Goal: Complete application form: Complete application form

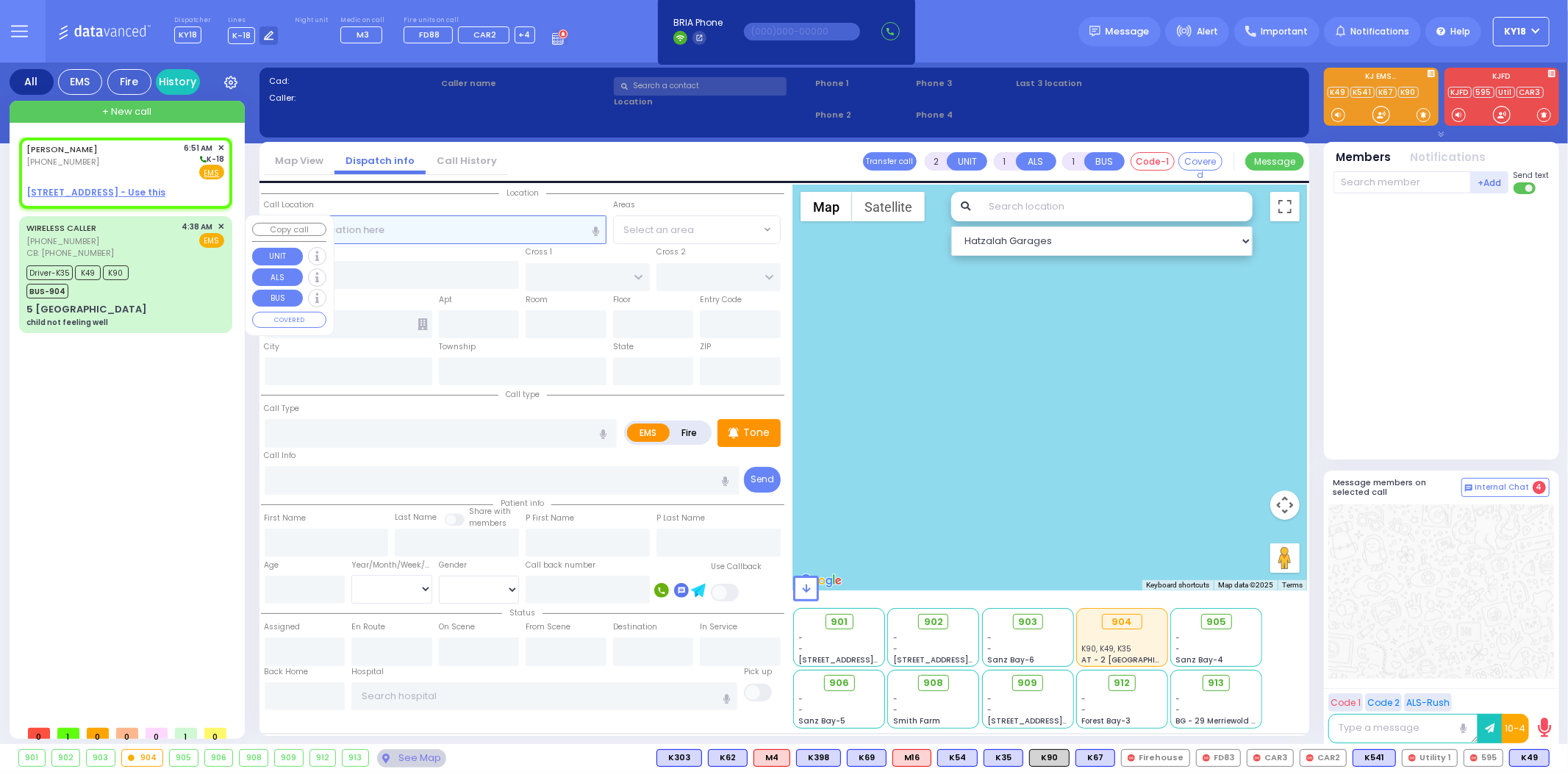
select select
radio input "true"
type input "[PERSON_NAME]"
type input "SOFER"
select select
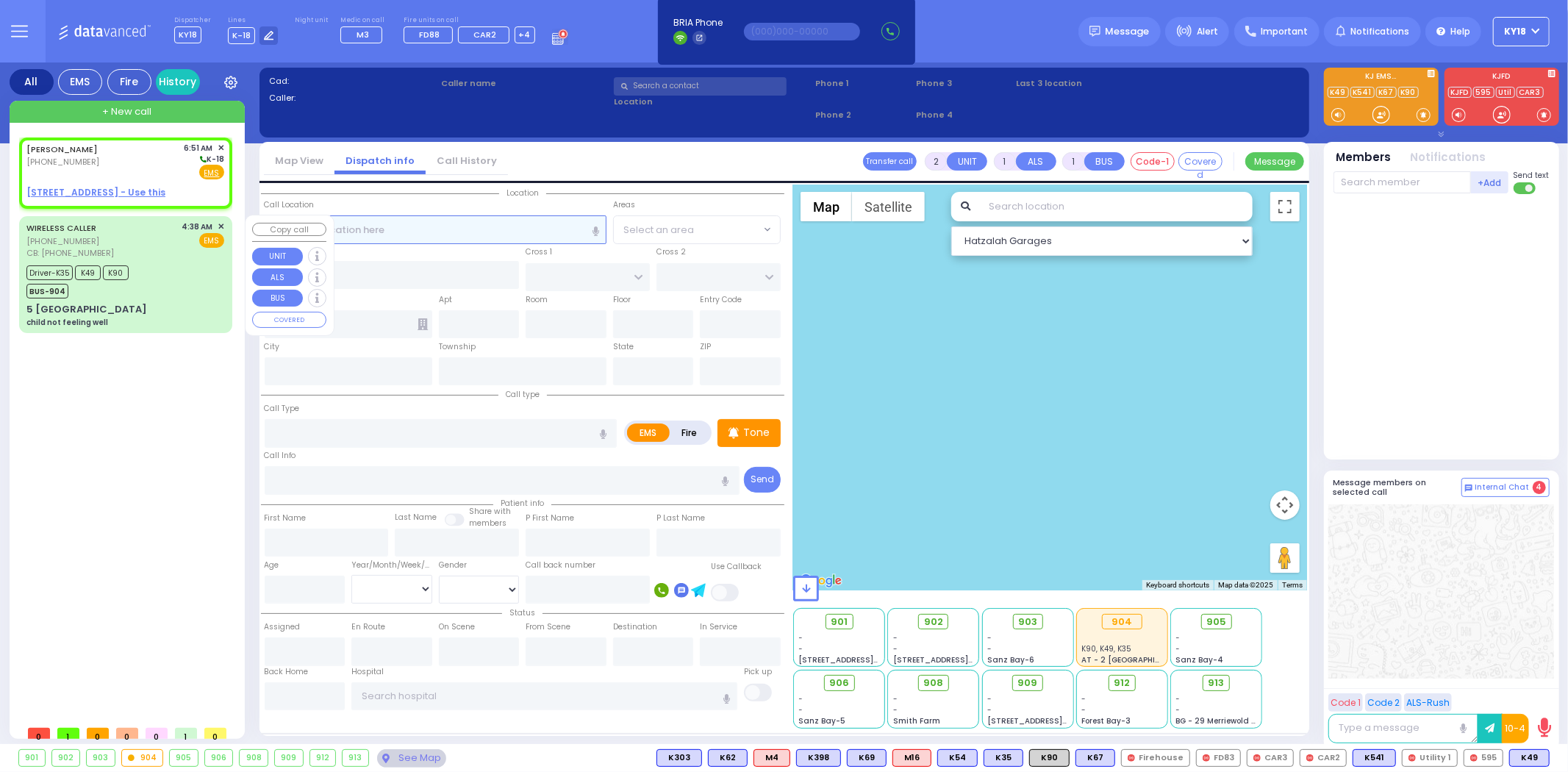
type input "06:51"
select select "Hatzalah Garages"
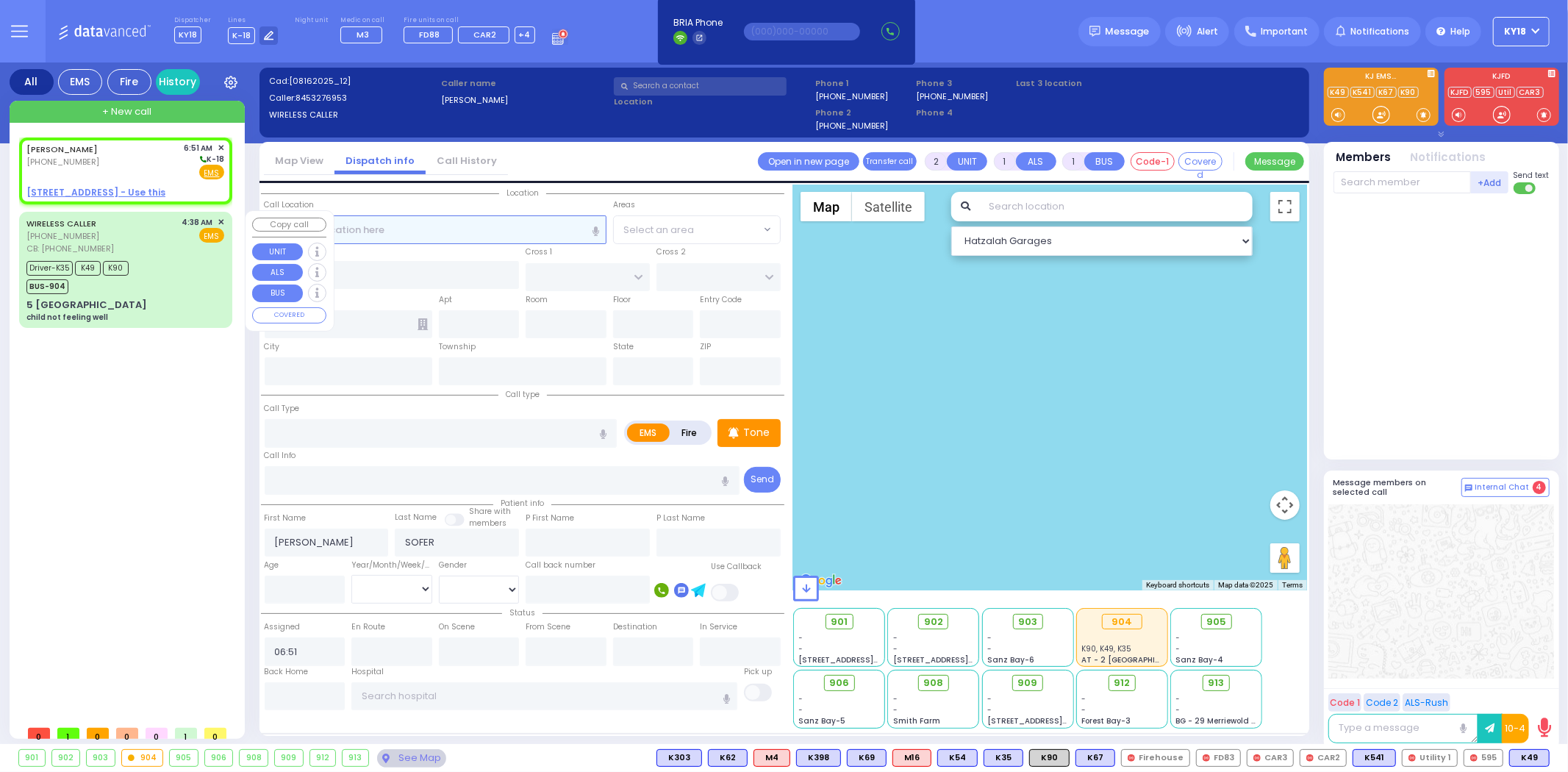
select select
radio input "true"
select select
select select "Hatzalah Garages"
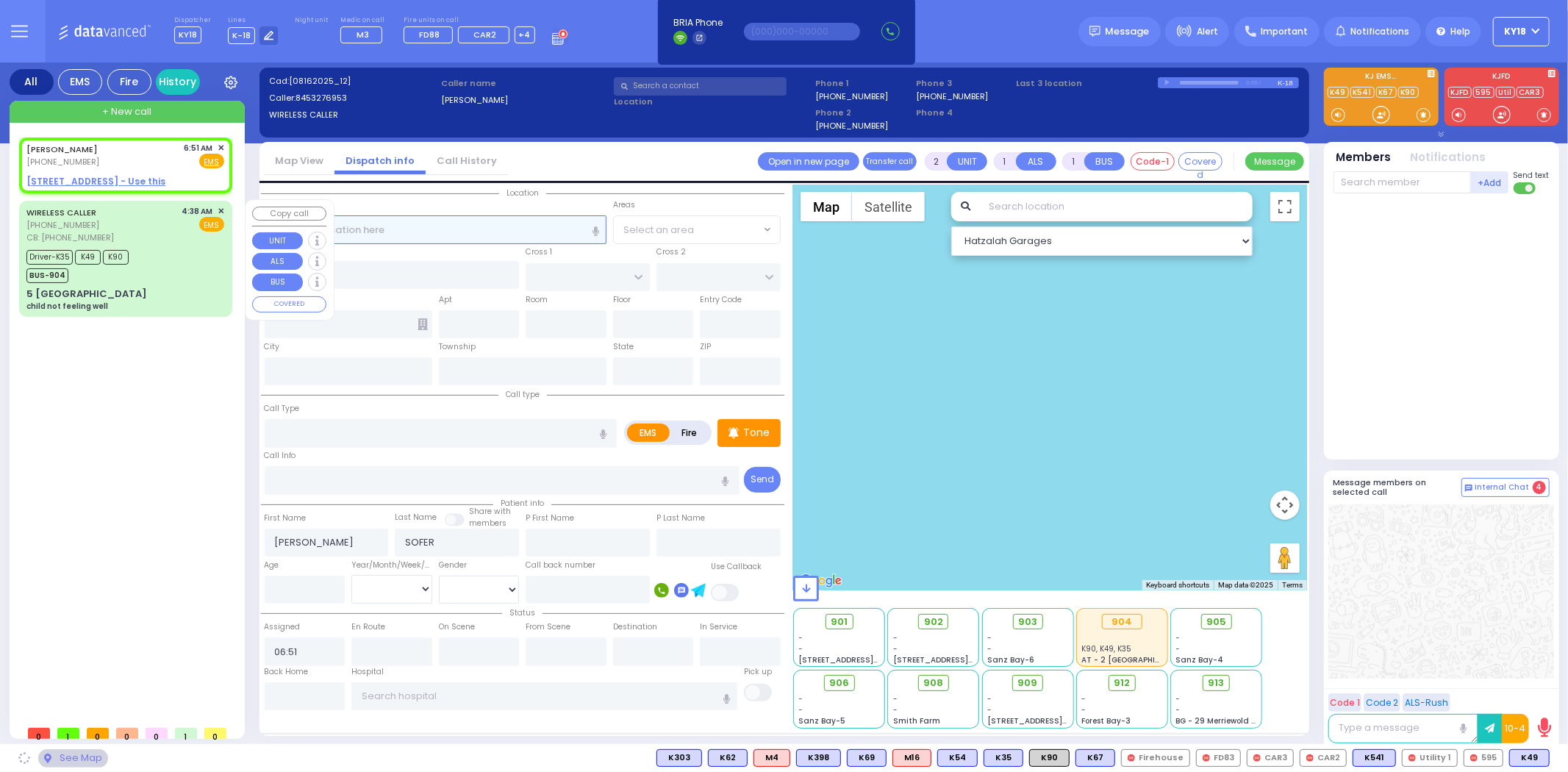
select select
radio input "true"
select select
select select "Hatzalah Garages"
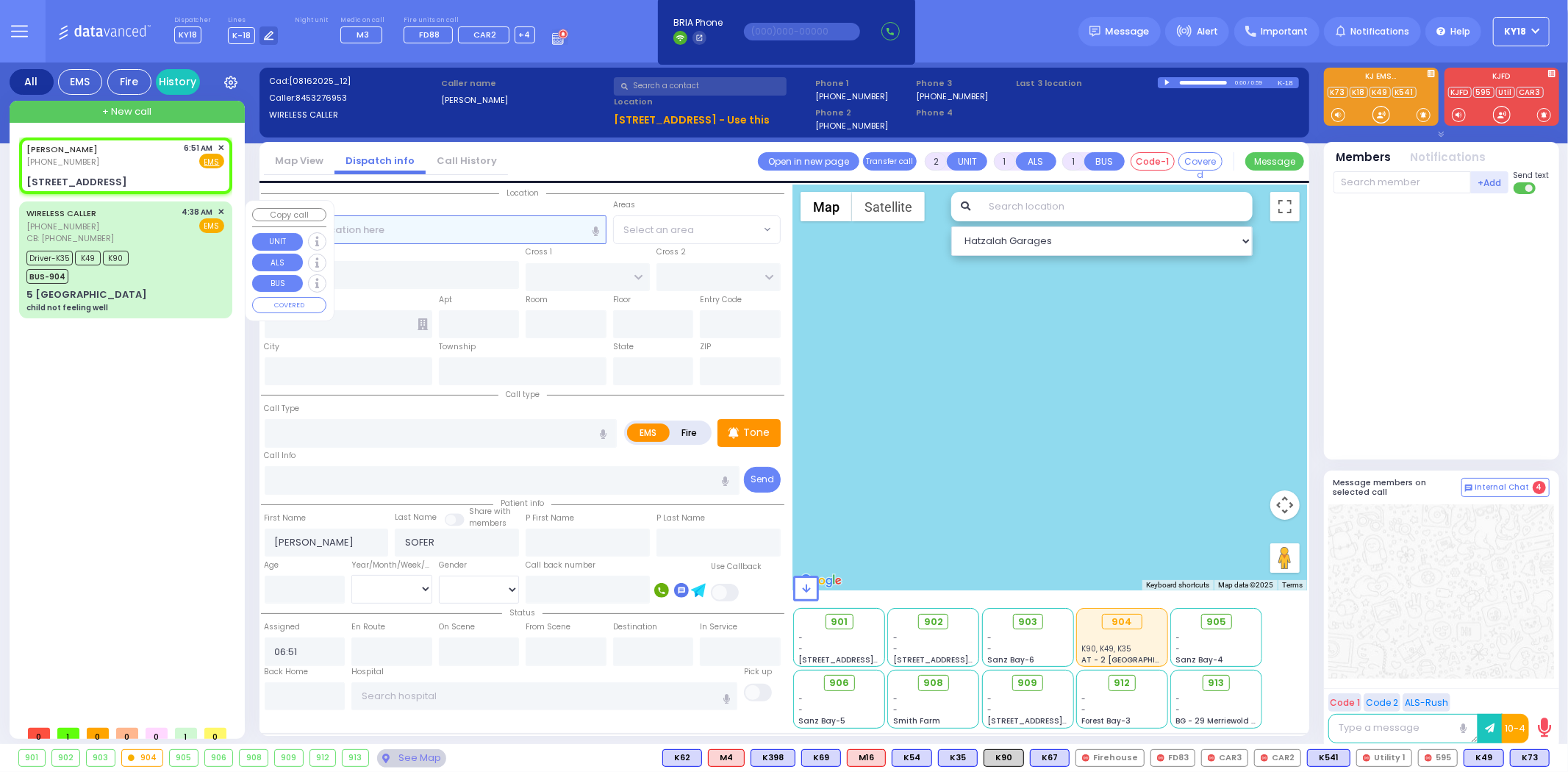
select select
radio input "true"
select select
select select "Hatzalah Garages"
type input "SCHUNNEMUNK RD"
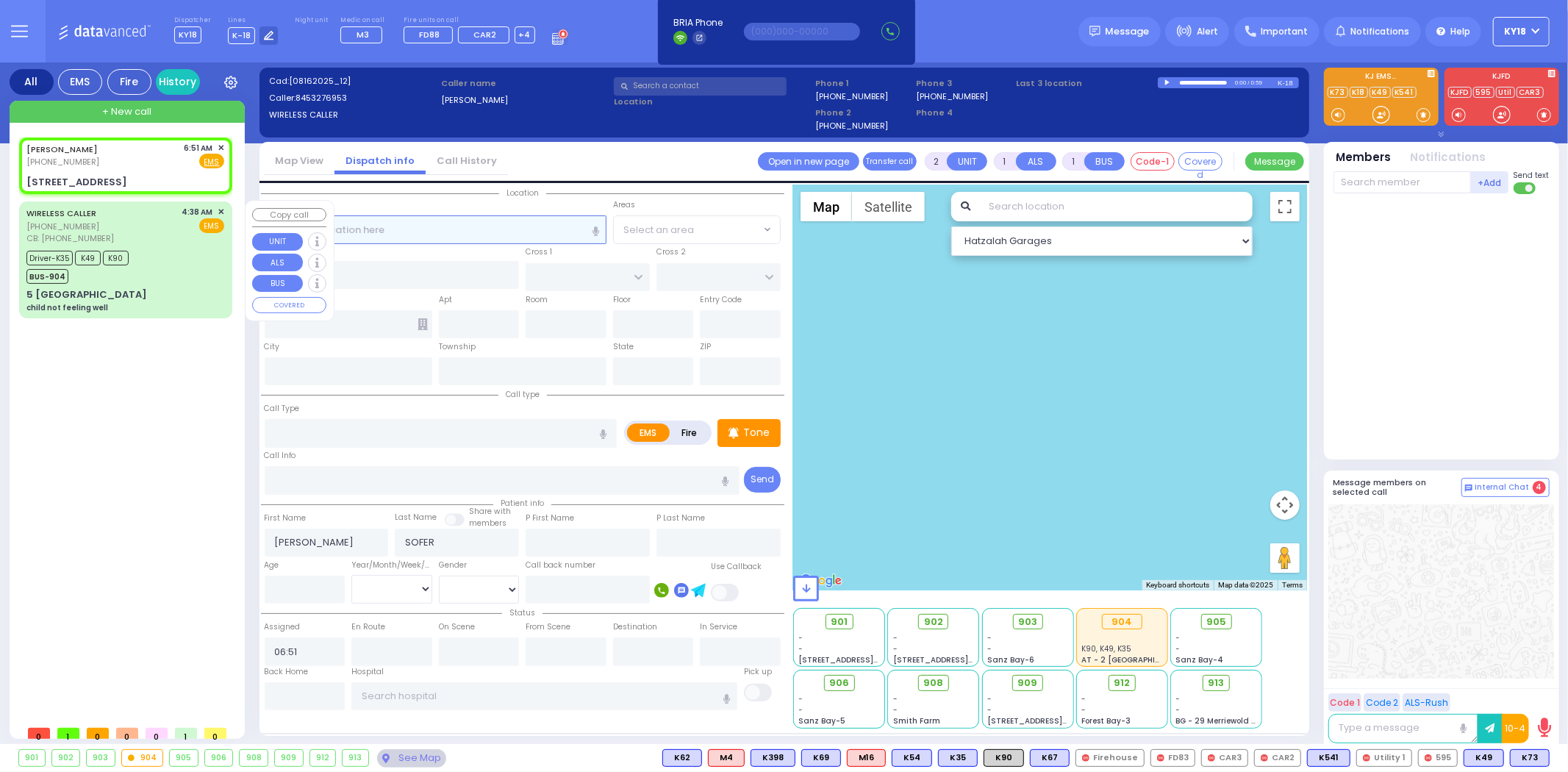
type input "1 LIZENSK BLVD"
type input "304"
type input "[PERSON_NAME]"
type input "[US_STATE]"
type input "10950"
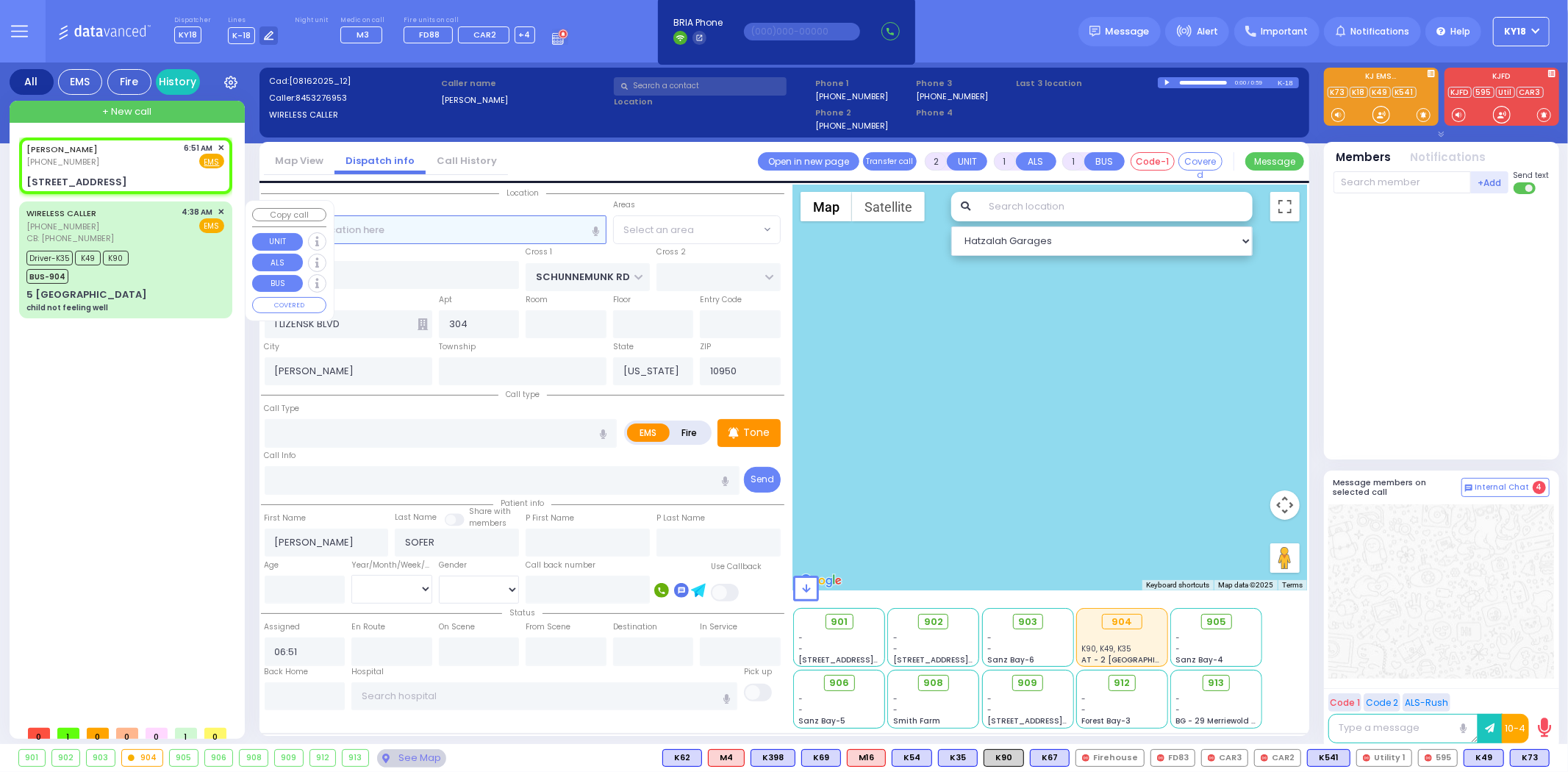
select select "[GEOGRAPHIC_DATA]"
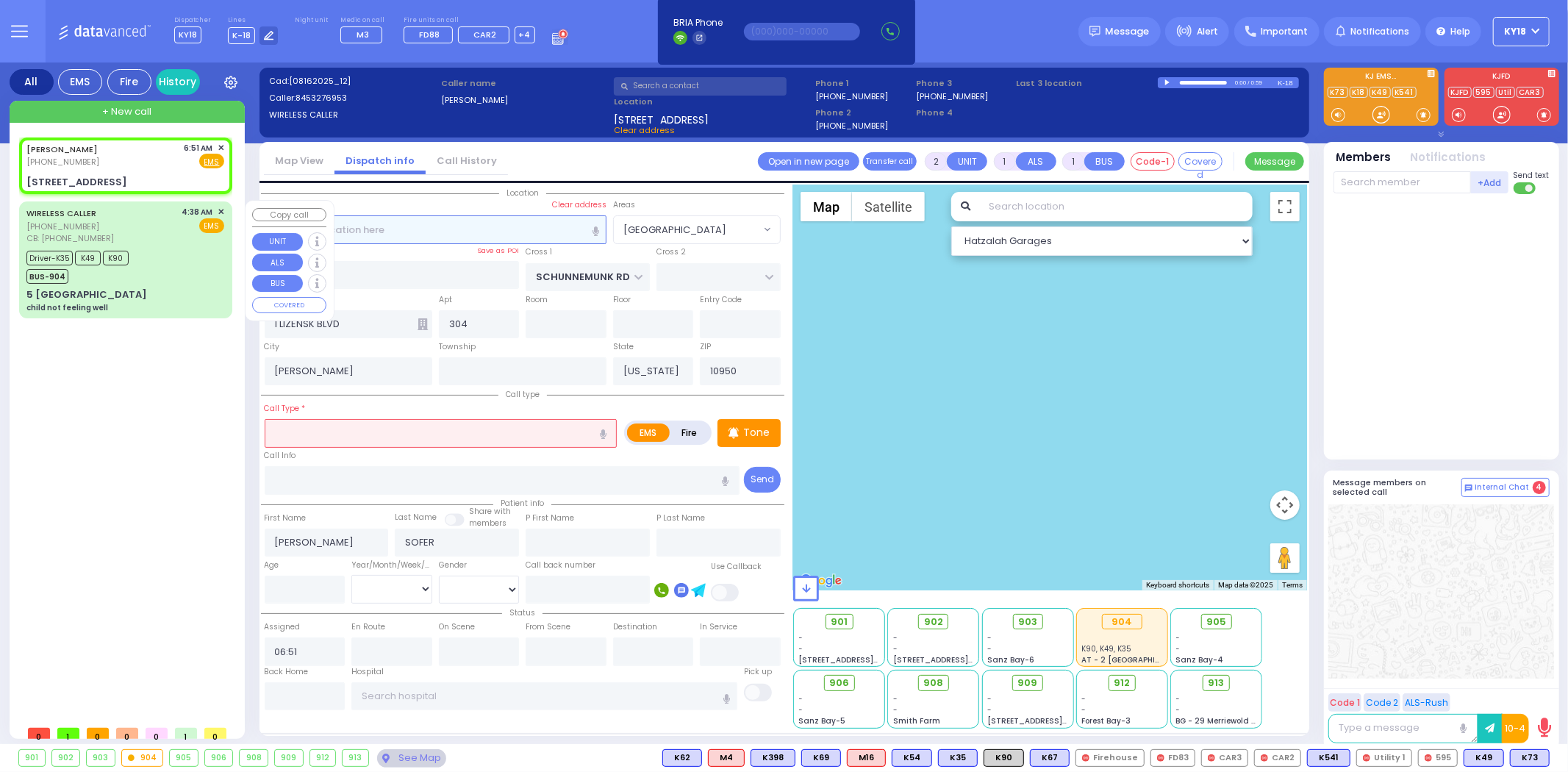
select select
radio input "true"
select select
select select "Hatzalah Garages"
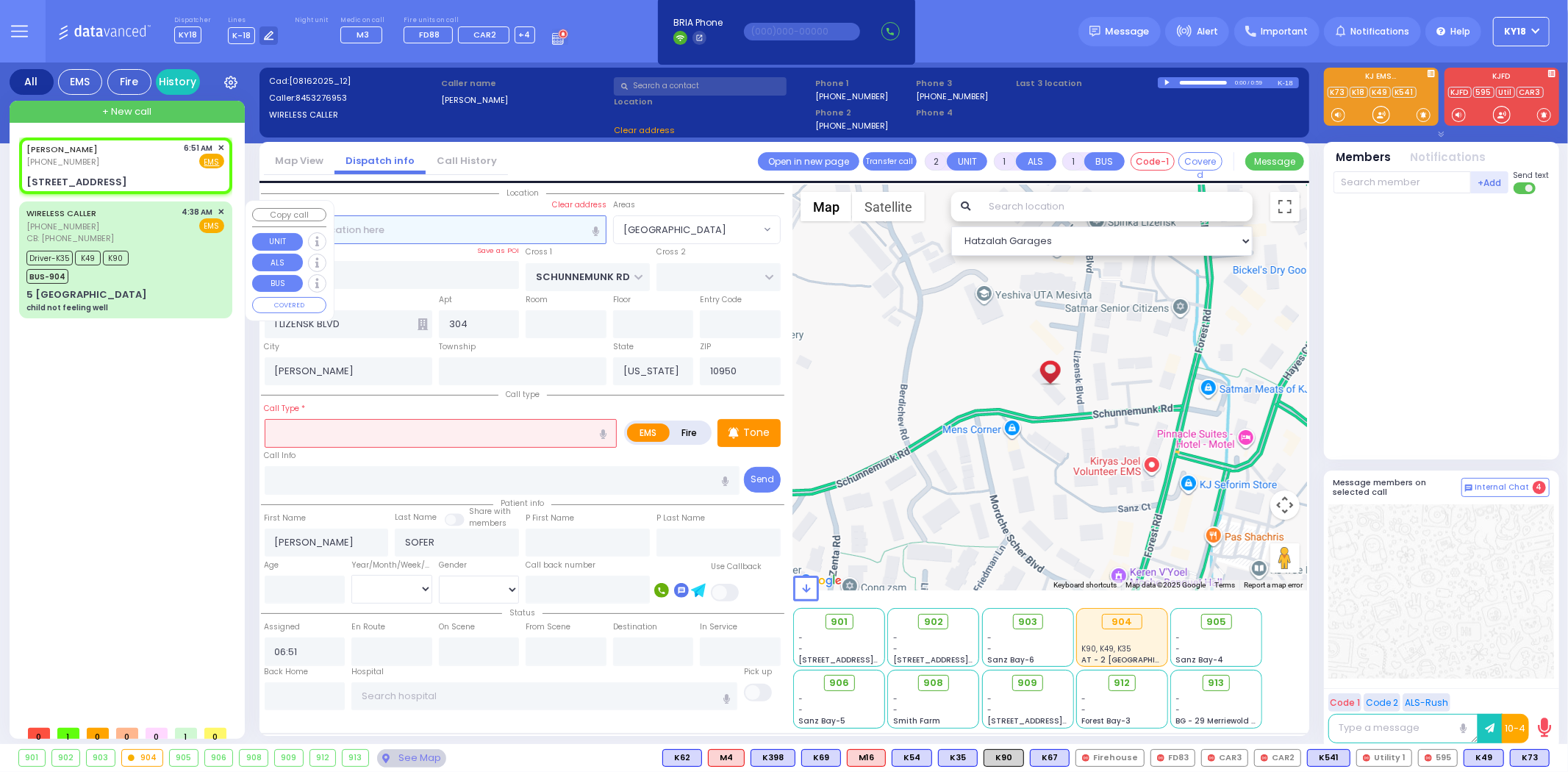
select select "[GEOGRAPHIC_DATA]"
select select
type input "Rsv"
radio input "true"
select select
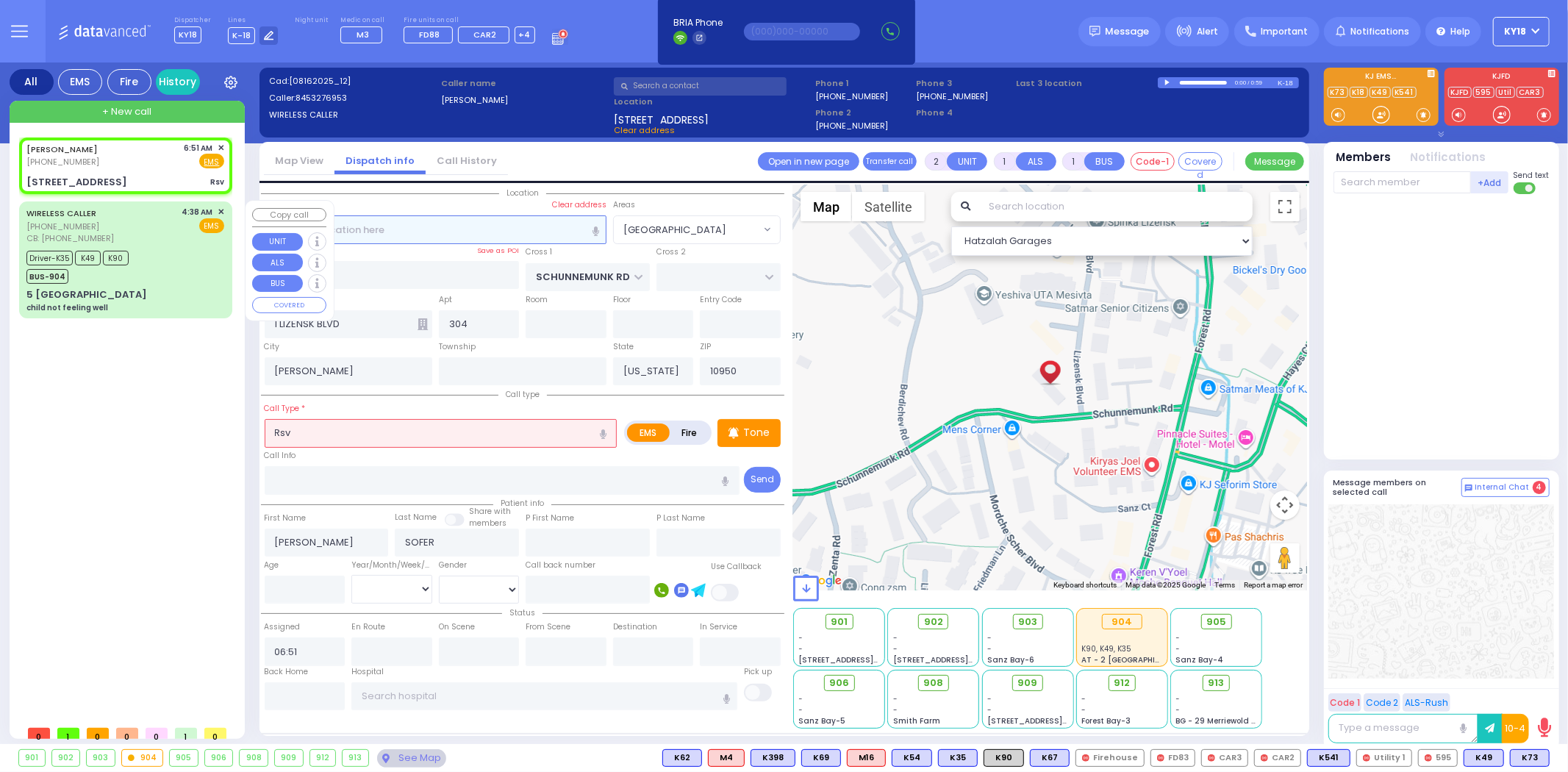
select select "Hatzalah Garages"
select select "[GEOGRAPHIC_DATA]"
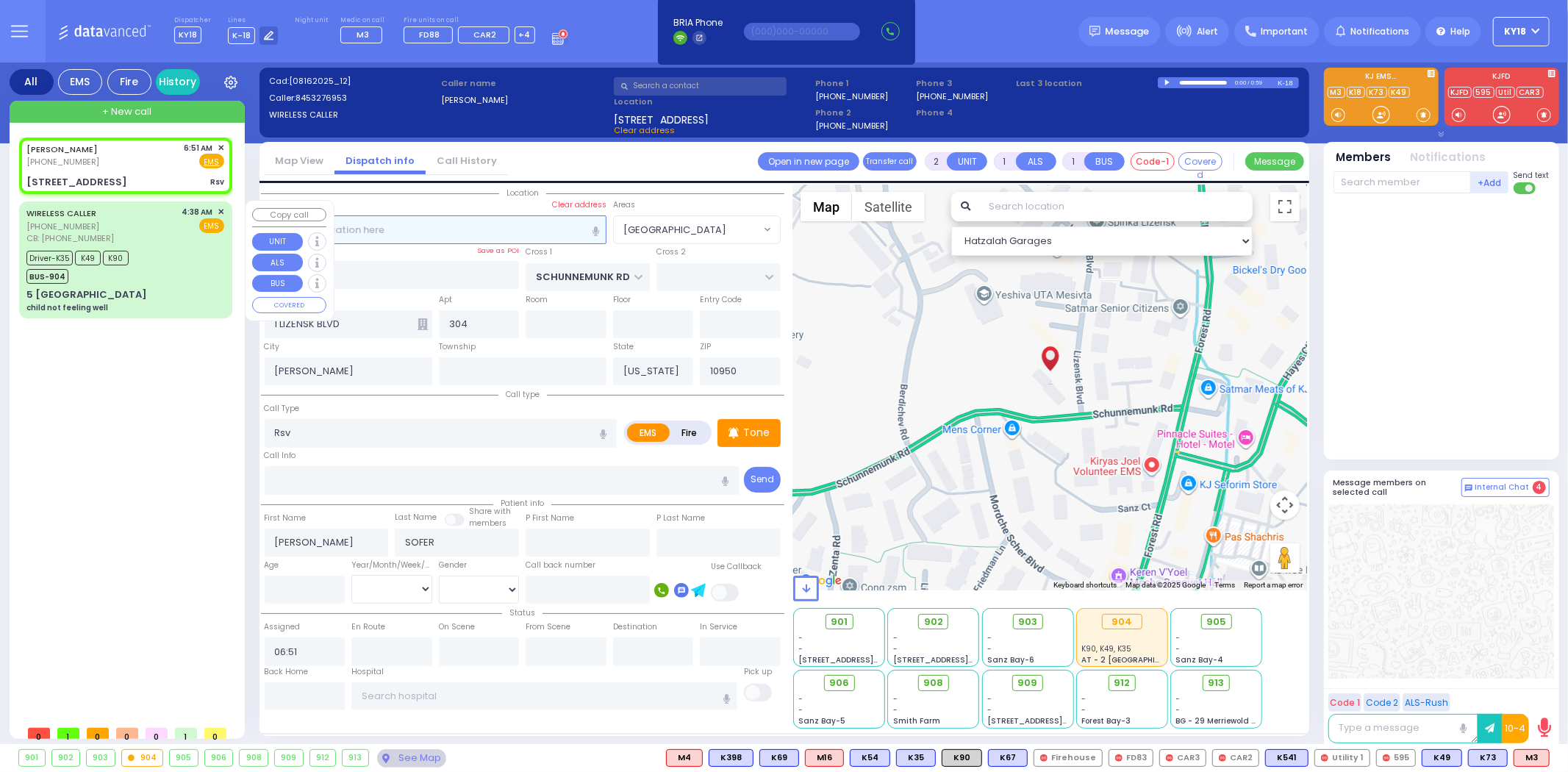
select select
radio input "true"
select select
select select "Hatzalah Garages"
select select "[GEOGRAPHIC_DATA]"
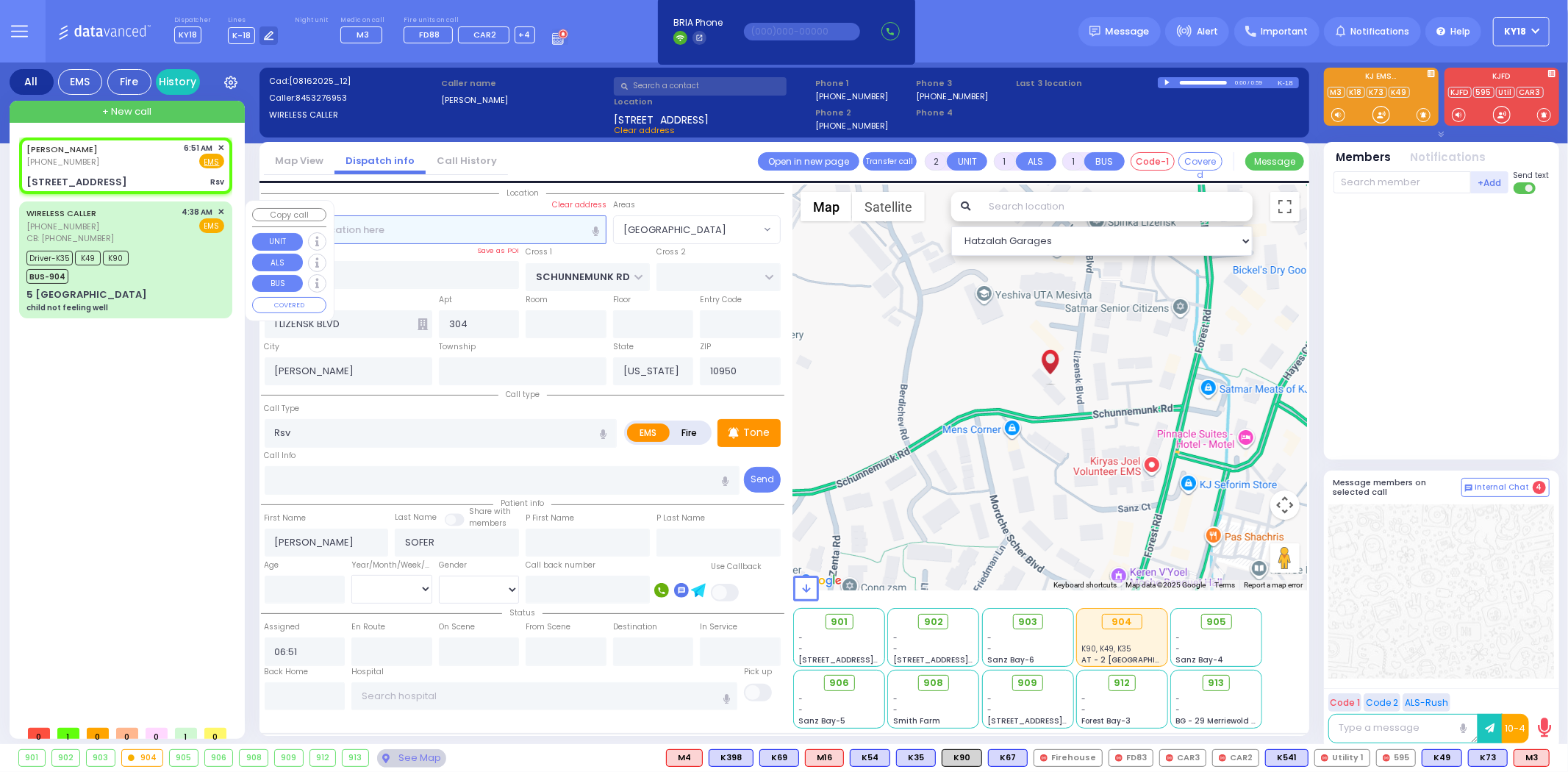
select select
radio input "true"
type input "5"
select select
select select "Hatzalah Garages"
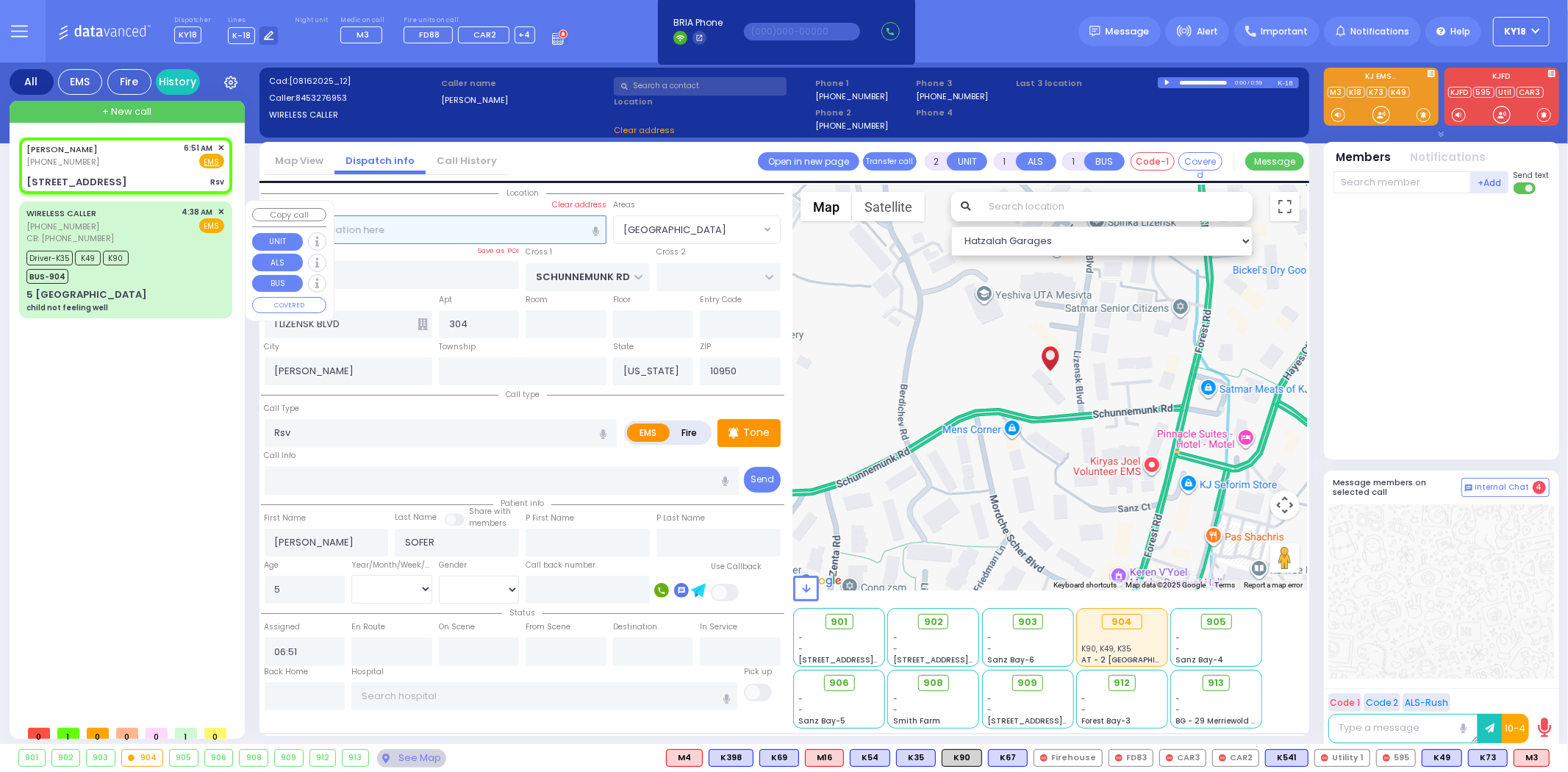
select select "[GEOGRAPHIC_DATA]"
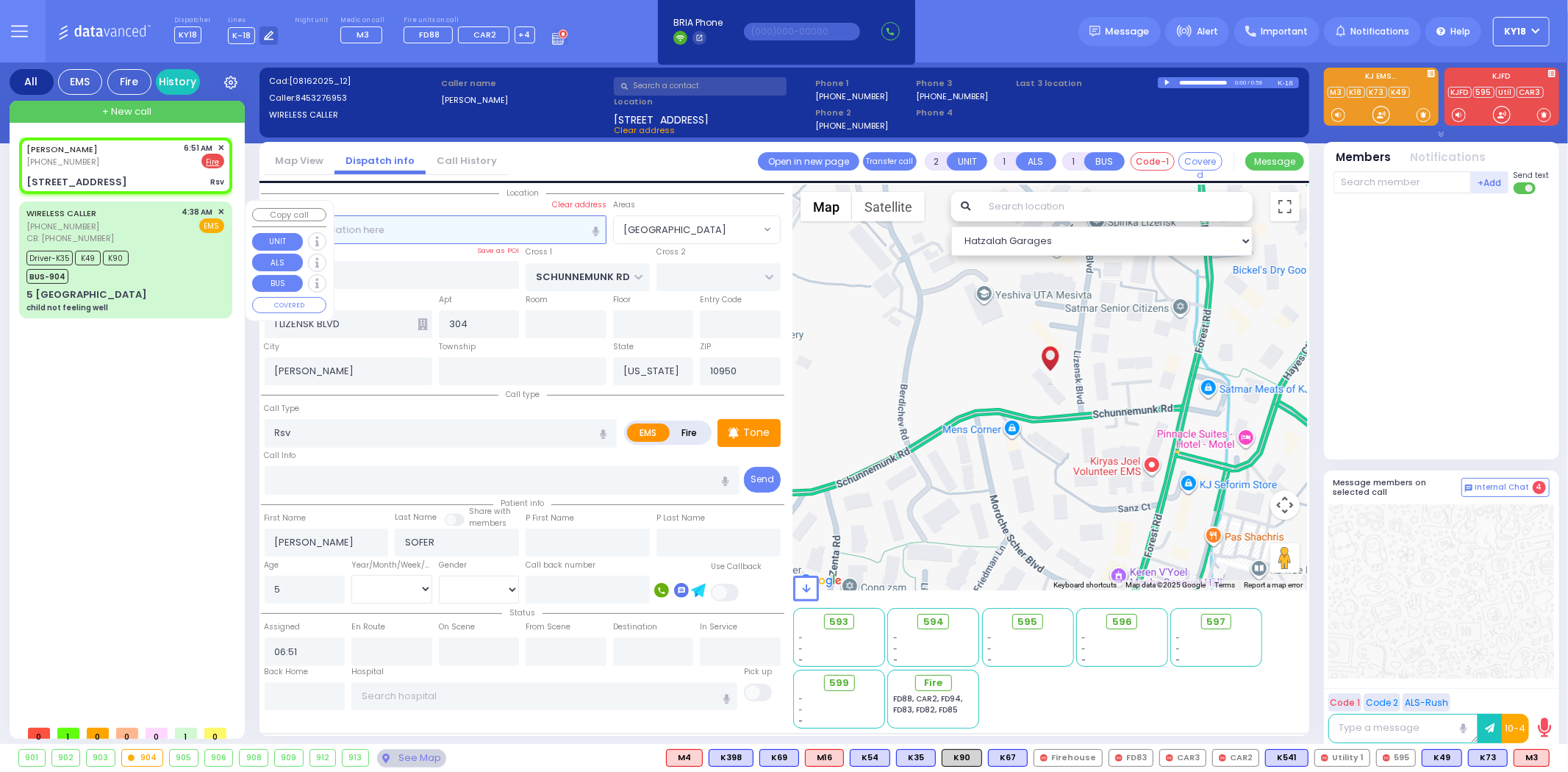
select select
radio input "false"
radio input "true"
select select "Week"
select select "Hatzalah Garages"
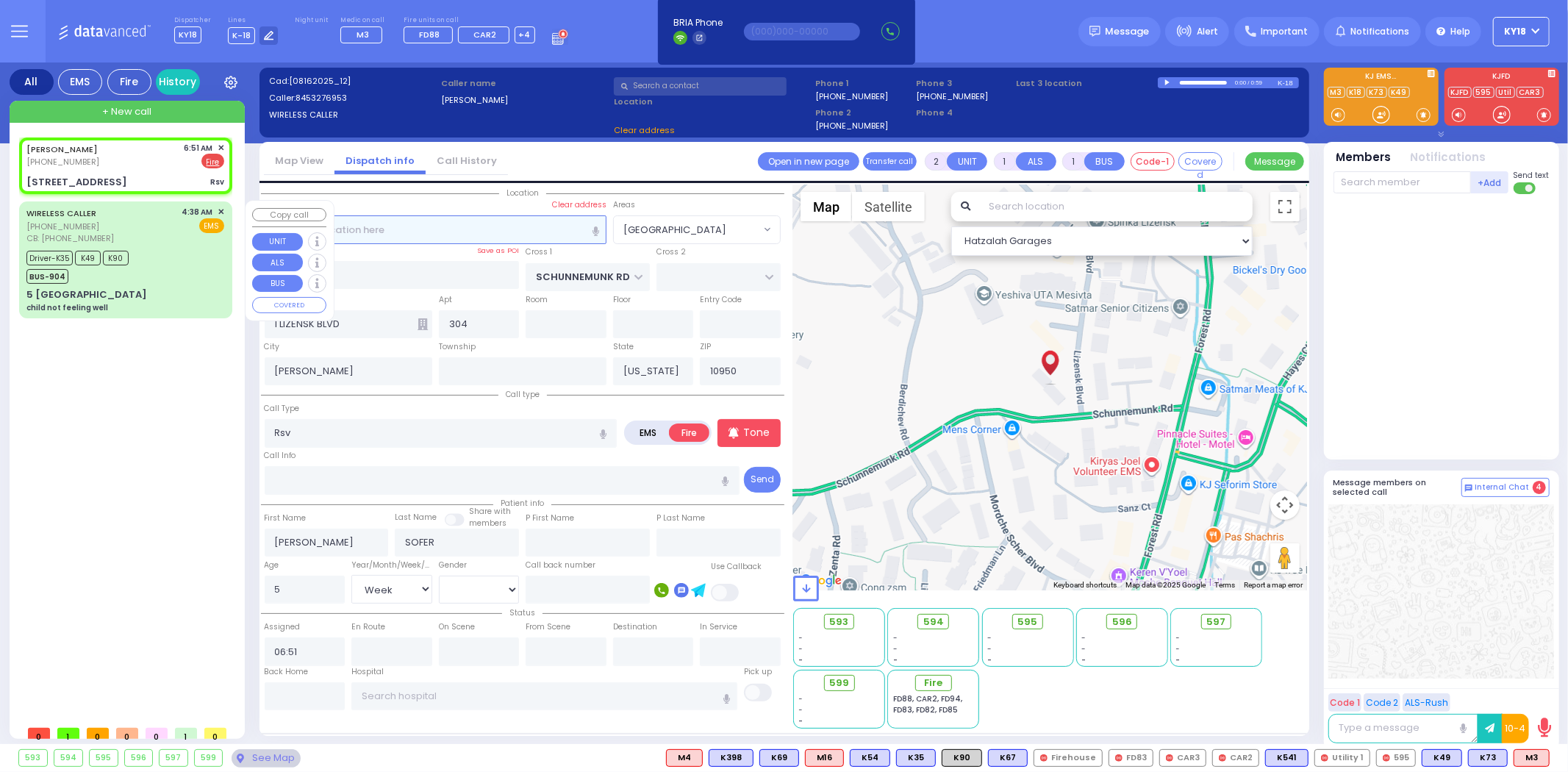
select select "[GEOGRAPHIC_DATA]"
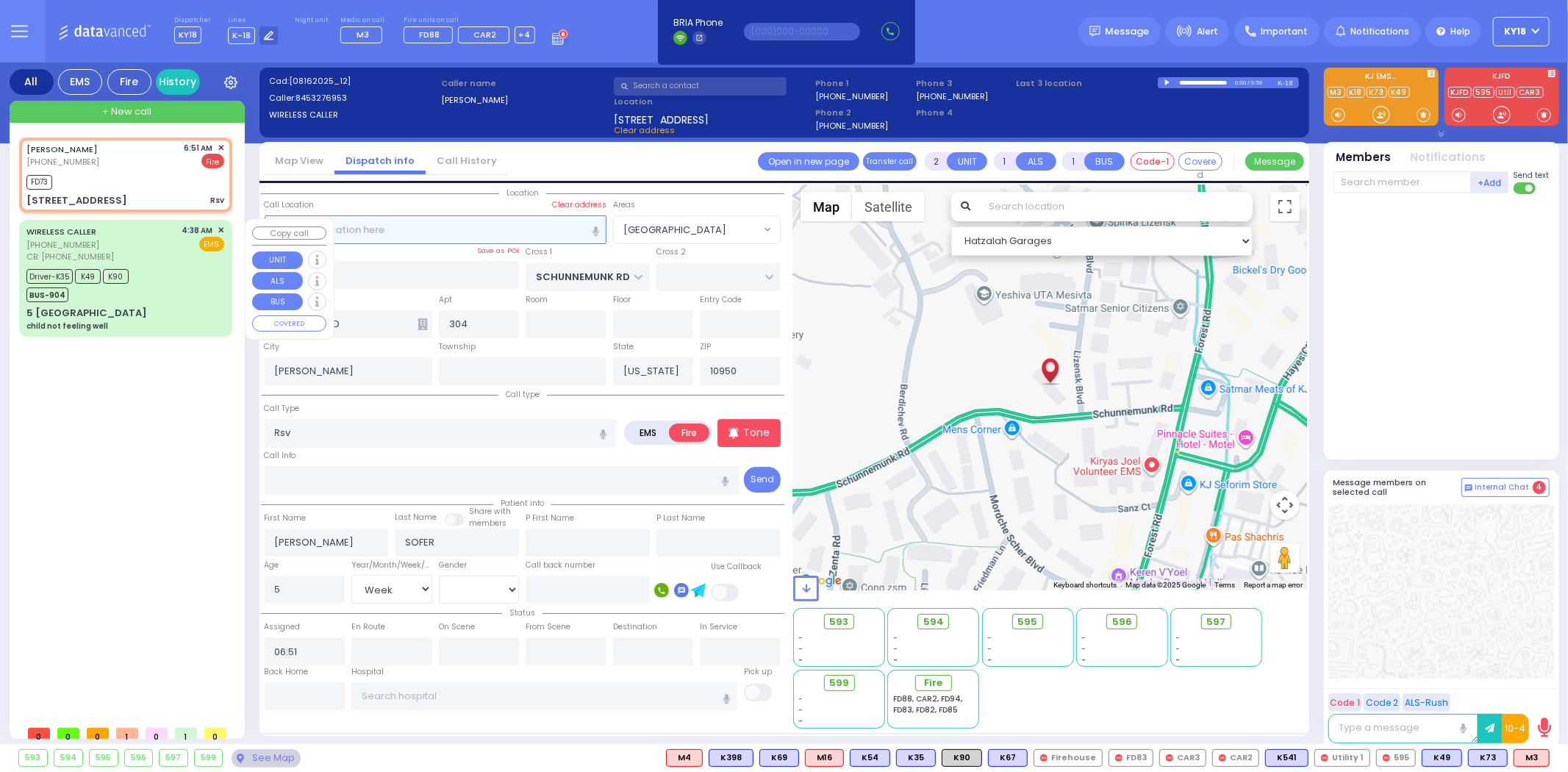
select select
radio input "true"
select select "Week"
type input "06:53"
select select "Hatzalah Garages"
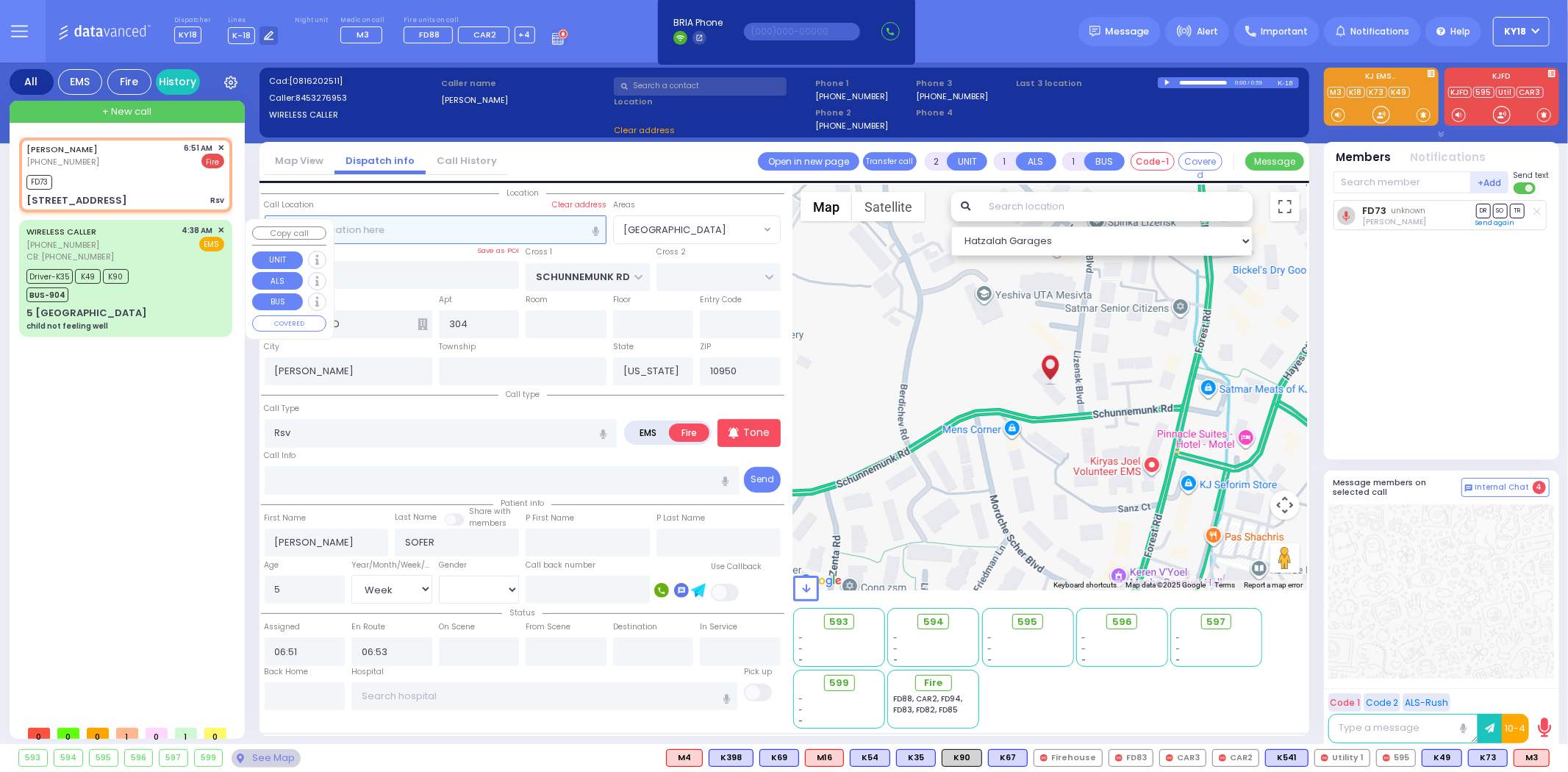
select select "[GEOGRAPHIC_DATA]"
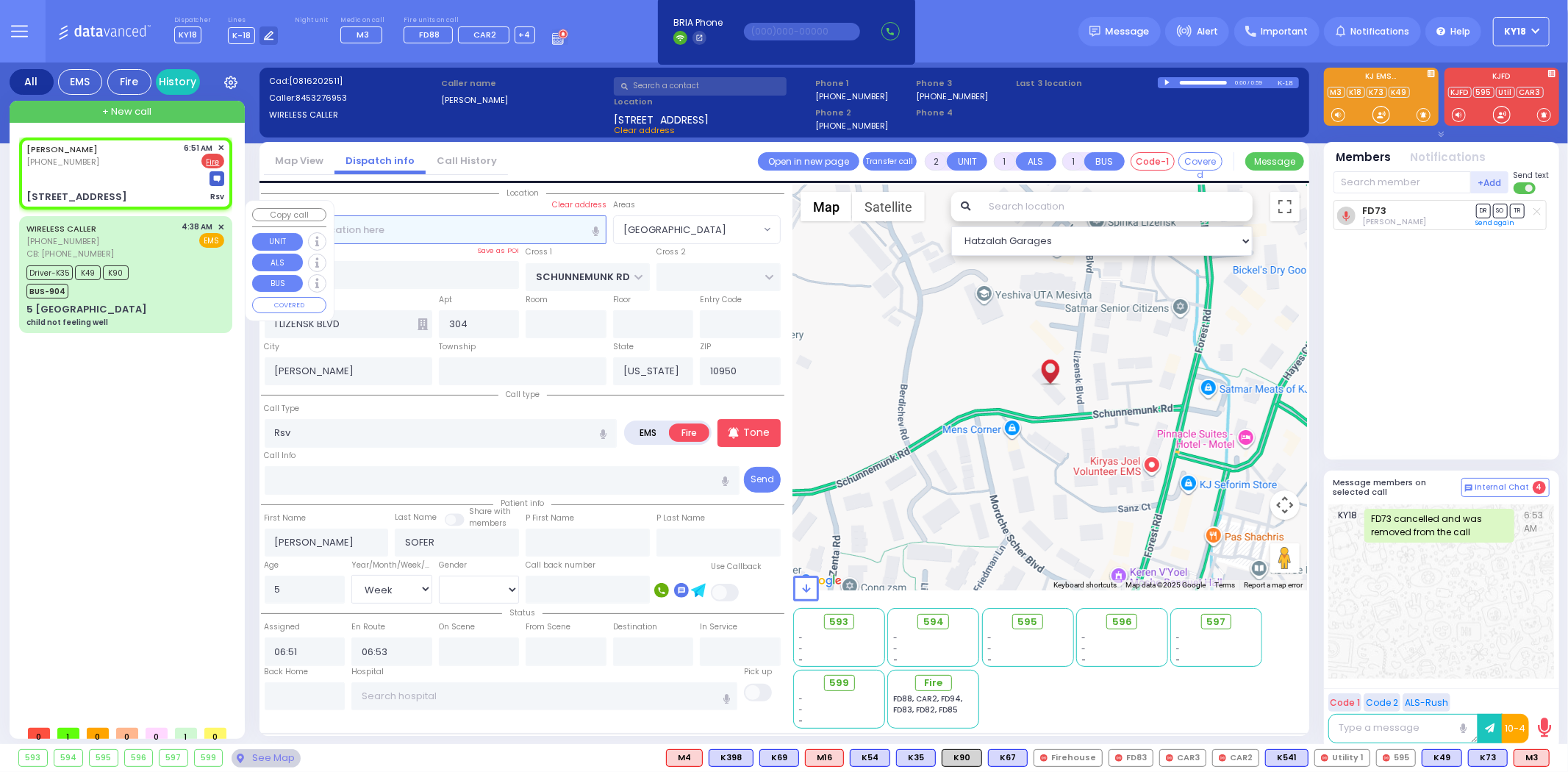
select select
radio input "true"
select select "Week"
select select "Hatzalah Garages"
select select "[GEOGRAPHIC_DATA]"
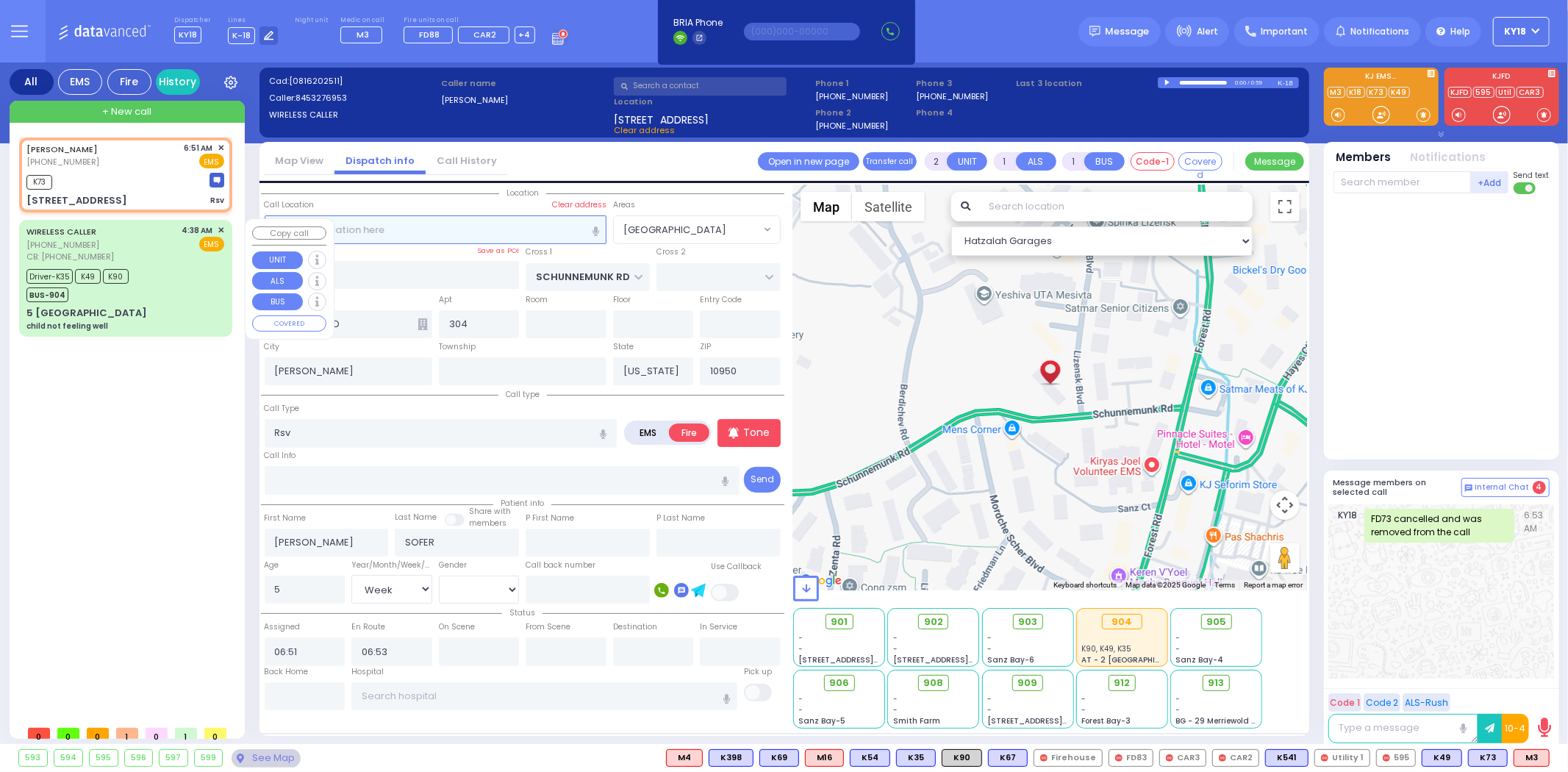
select select
radio input "true"
select select "Week"
select select "Hatzalah Garages"
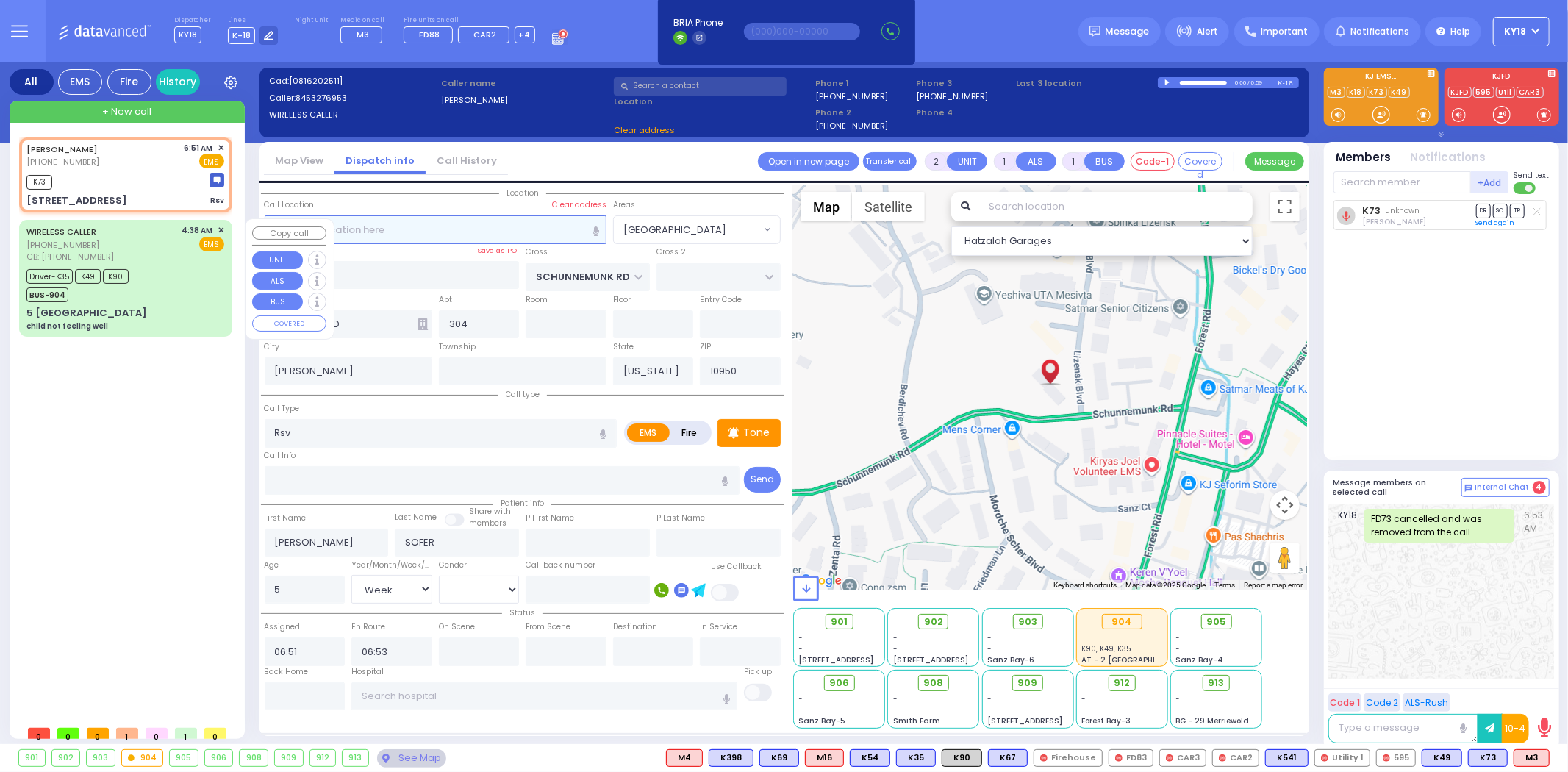
select select "[GEOGRAPHIC_DATA]"
select select
radio input "true"
select select "Week"
select select "Hatzalah Garages"
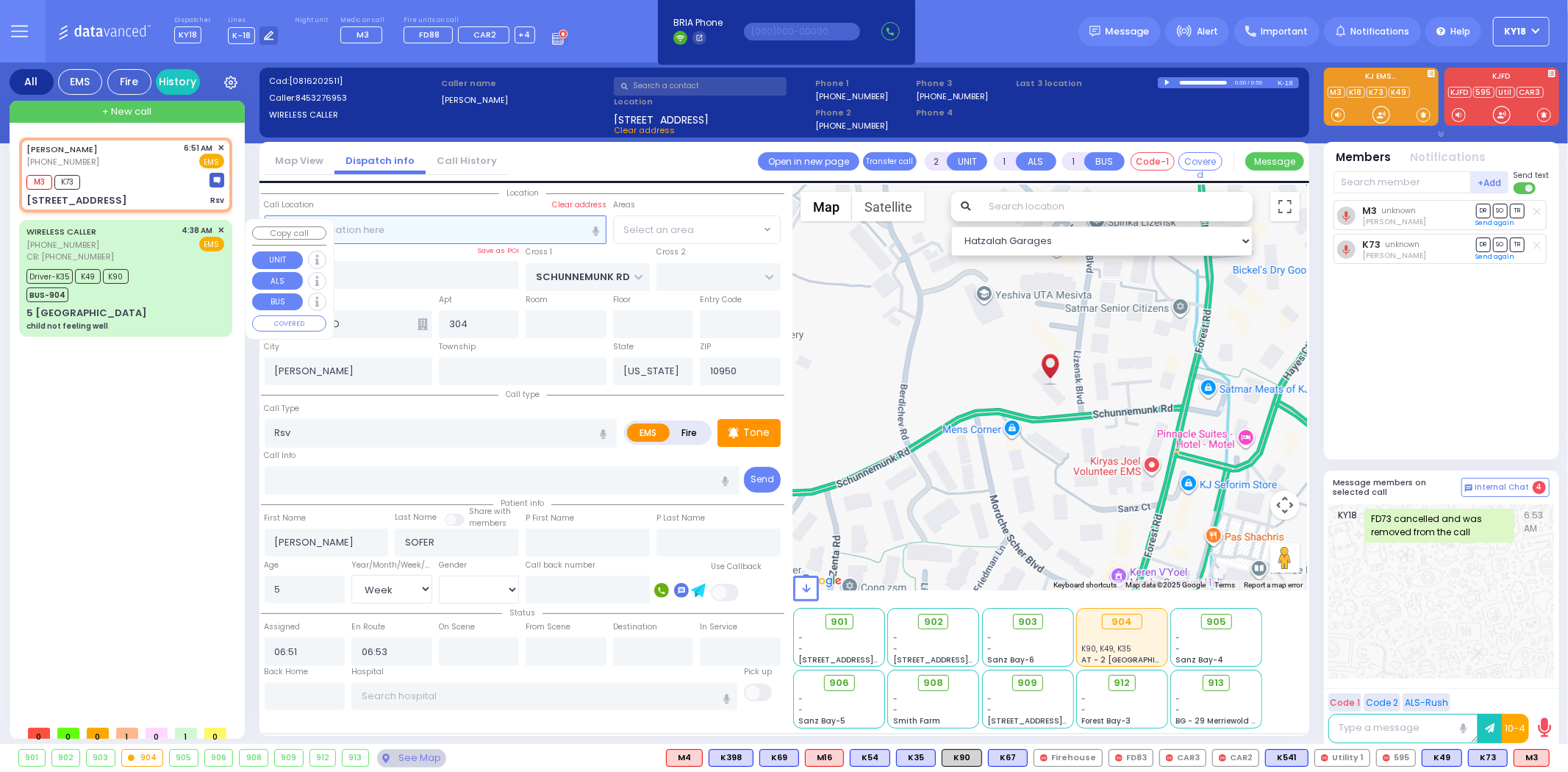
select select "[GEOGRAPHIC_DATA]"
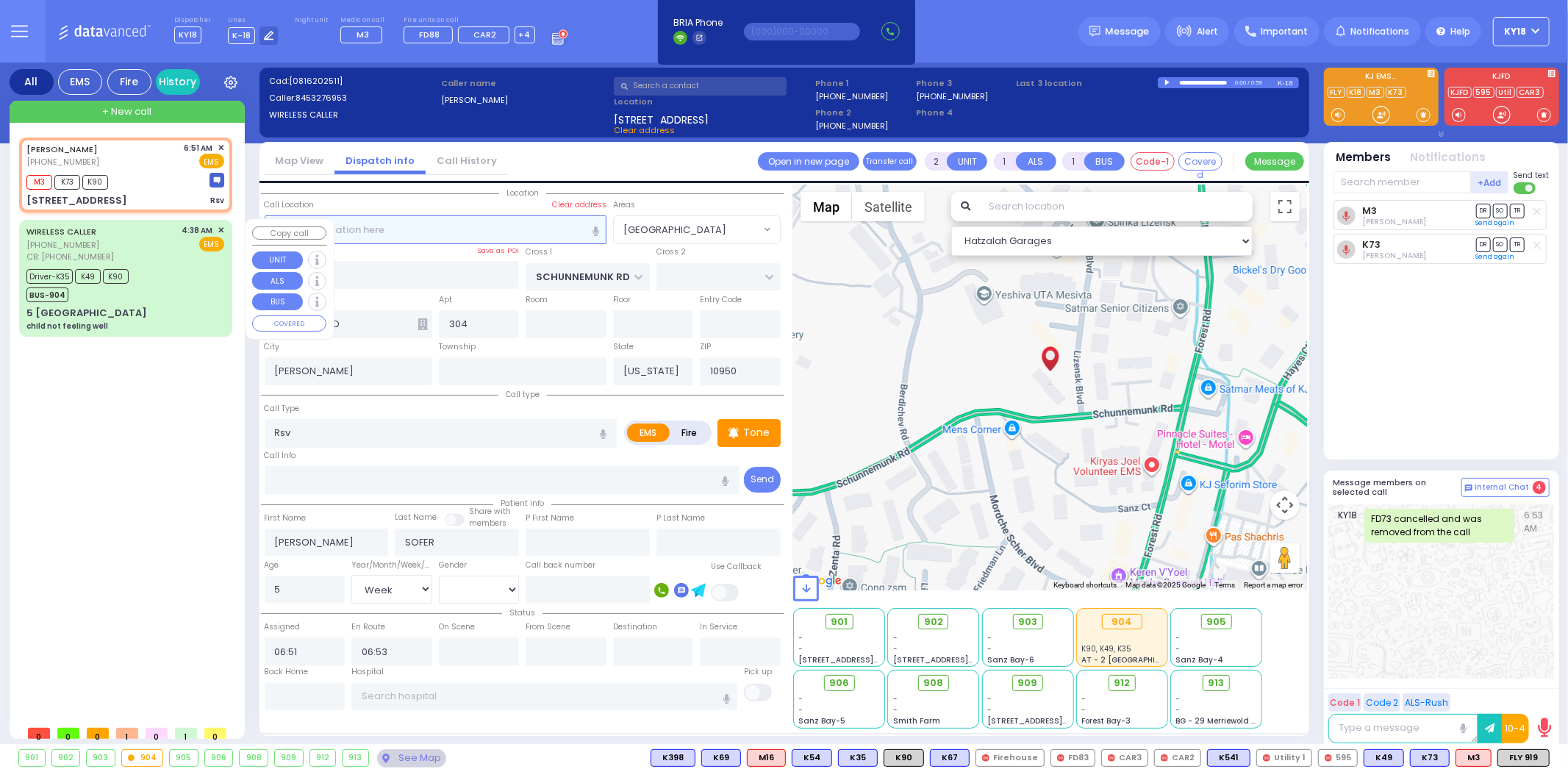
select select
radio input "true"
select select "Week"
select select "Hatzalah Garages"
select select "[GEOGRAPHIC_DATA]"
